Goal: Find specific page/section: Find specific page/section

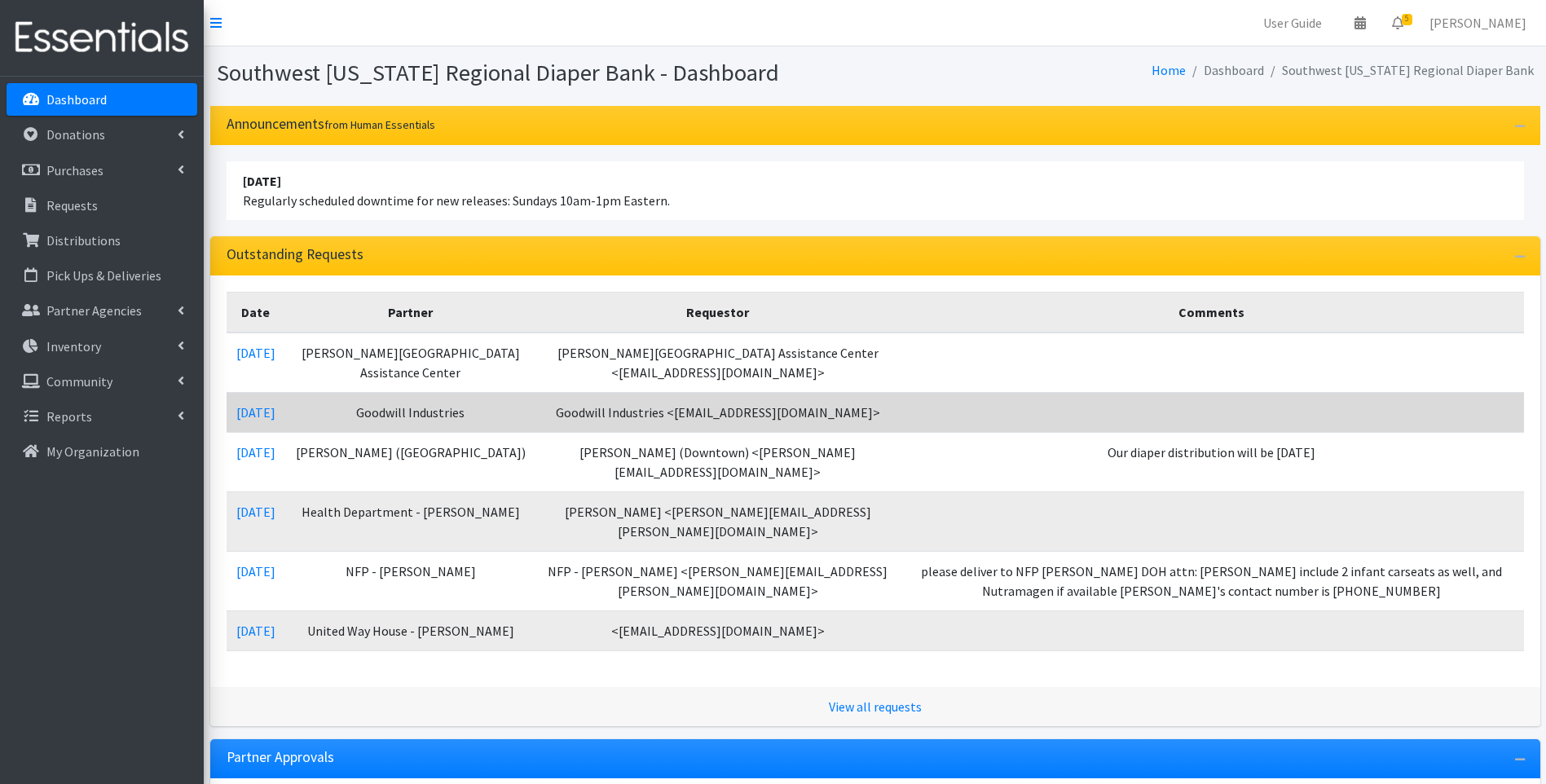
click at [959, 392] on td at bounding box center [1213, 412] width 625 height 40
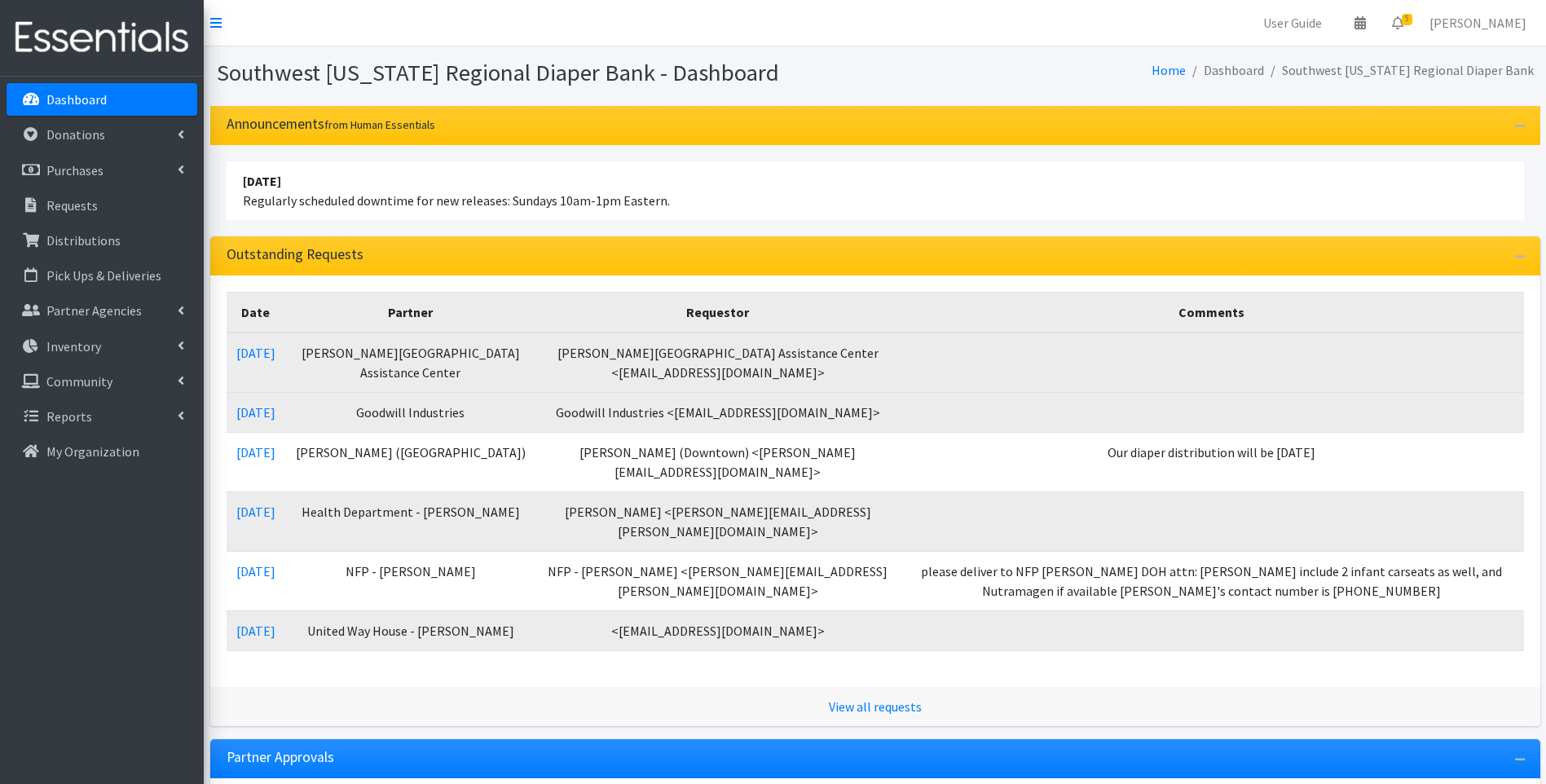
click at [938, 362] on td at bounding box center [1213, 362] width 625 height 60
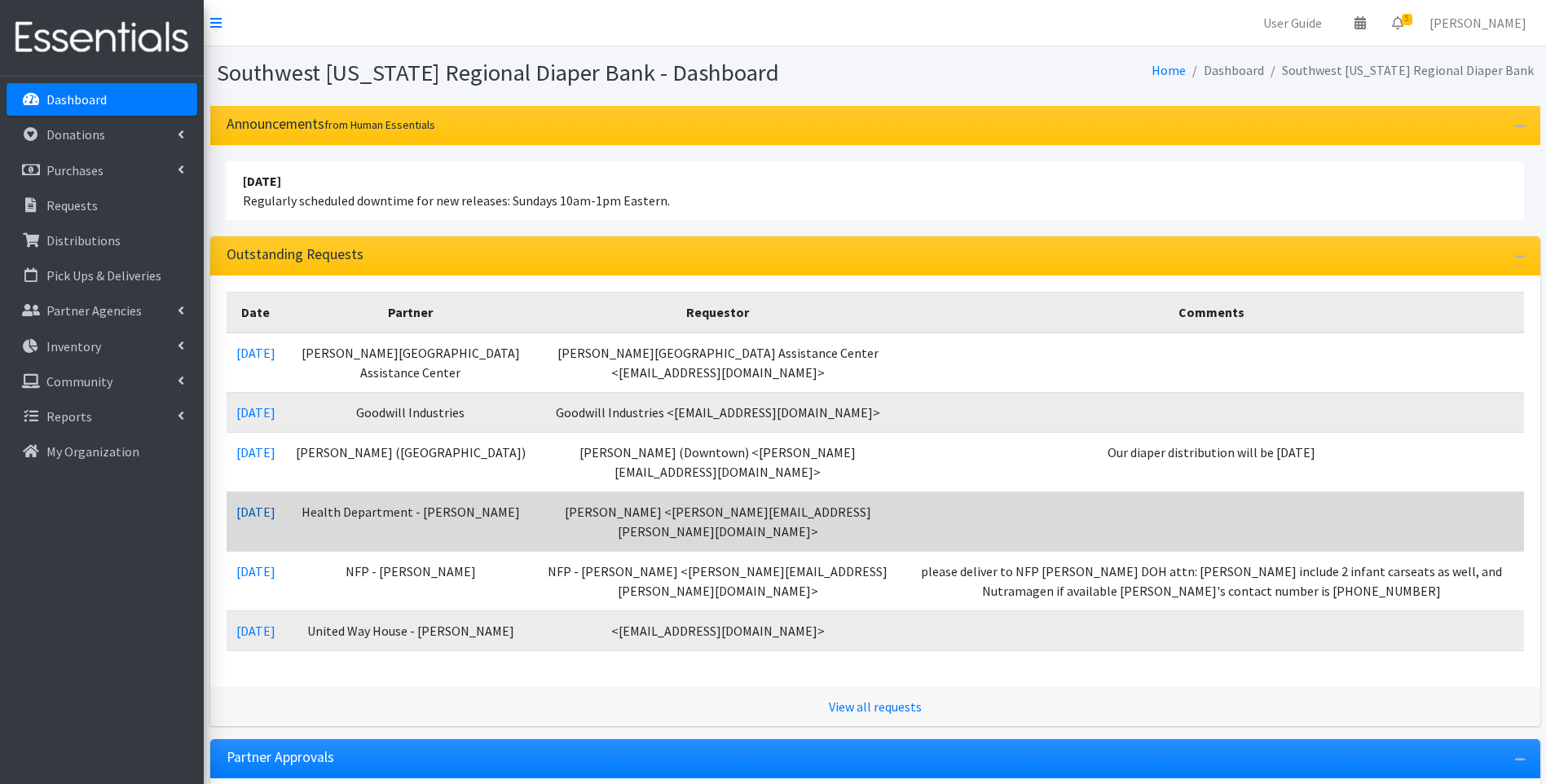
click at [262, 504] on link "[DATE]" at bounding box center [256, 512] width 39 height 16
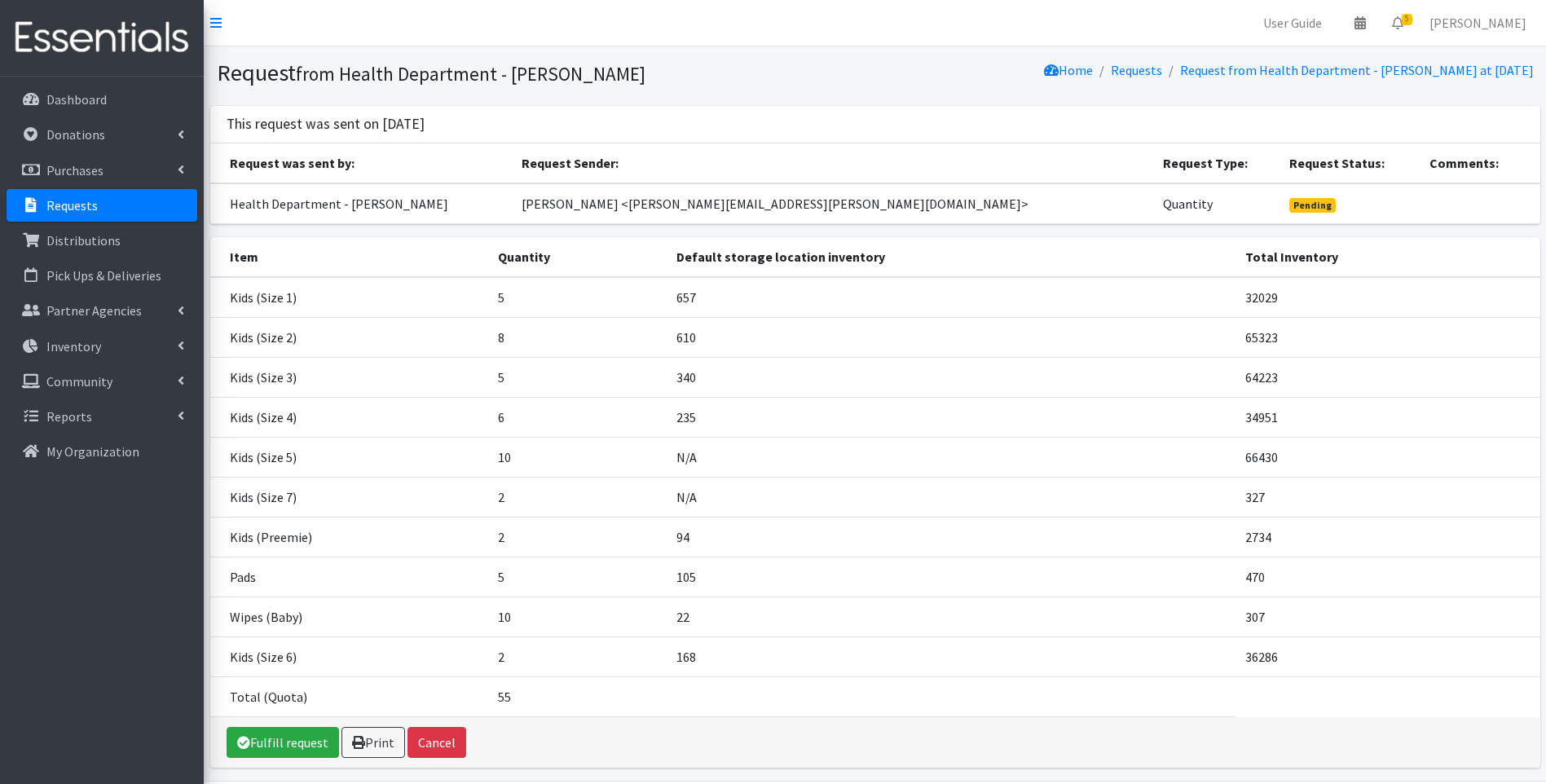
click at [126, 42] on img at bounding box center [101, 38] width 191 height 55
